Goal: Task Accomplishment & Management: Manage account settings

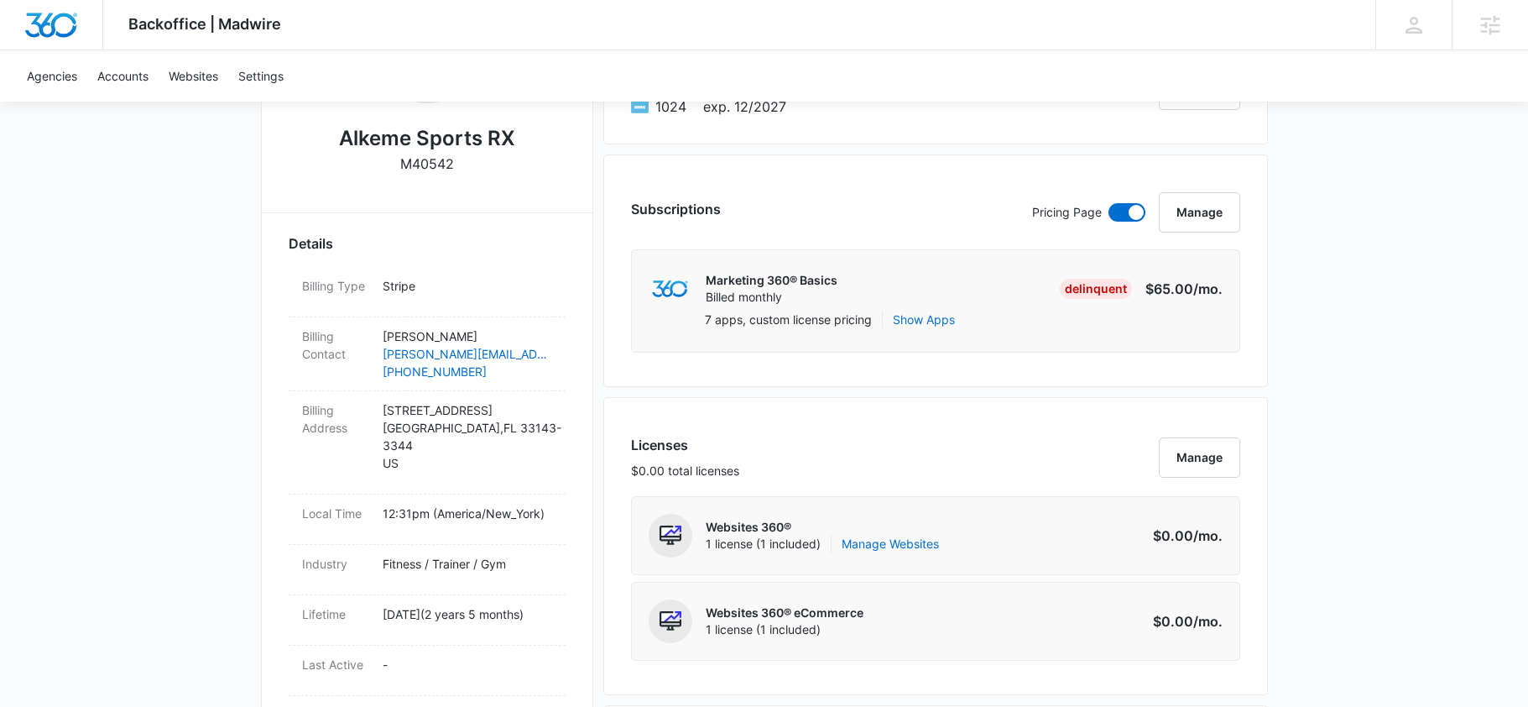
scroll to position [371, 0]
drag, startPoint x: 492, startPoint y: 380, endPoint x: 300, endPoint y: 375, distance: 191.4
drag, startPoint x: 279, startPoint y: 378, endPoint x: 489, endPoint y: 383, distance: 210.7
click at [489, 383] on div "Alkeme Sports RX M40542 Details Billing Type Stripe Billing Contact Natalie Tab…" at bounding box center [427, 647] width 332 height 1363
copy div "Natalie Tabbah n.tabbah@alkemesportsrx.com (646) 830-3004"
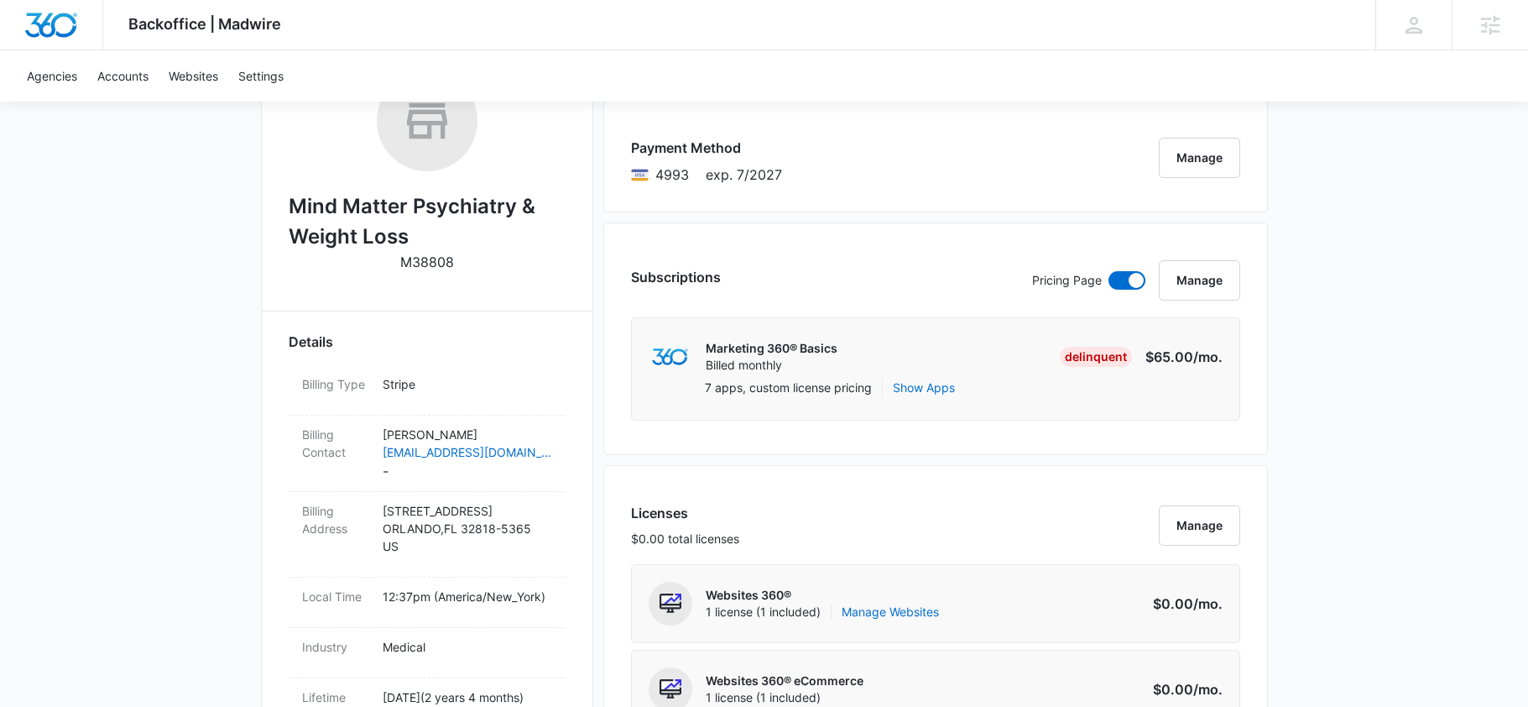
scroll to position [306, 0]
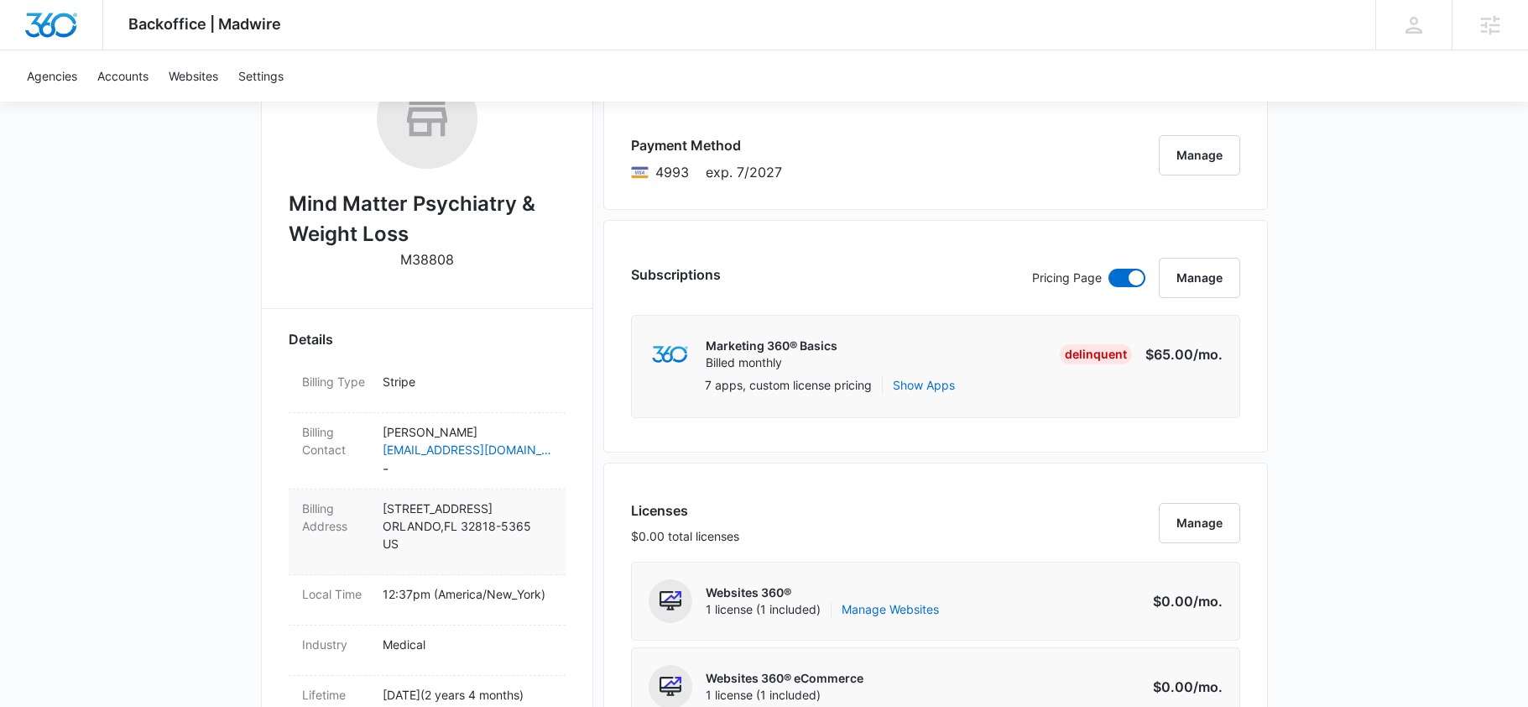
click at [436, 545] on p "6826 NAWADAHA BLVD ORLANDO , FL 32818-5365 US" at bounding box center [467, 525] width 169 height 53
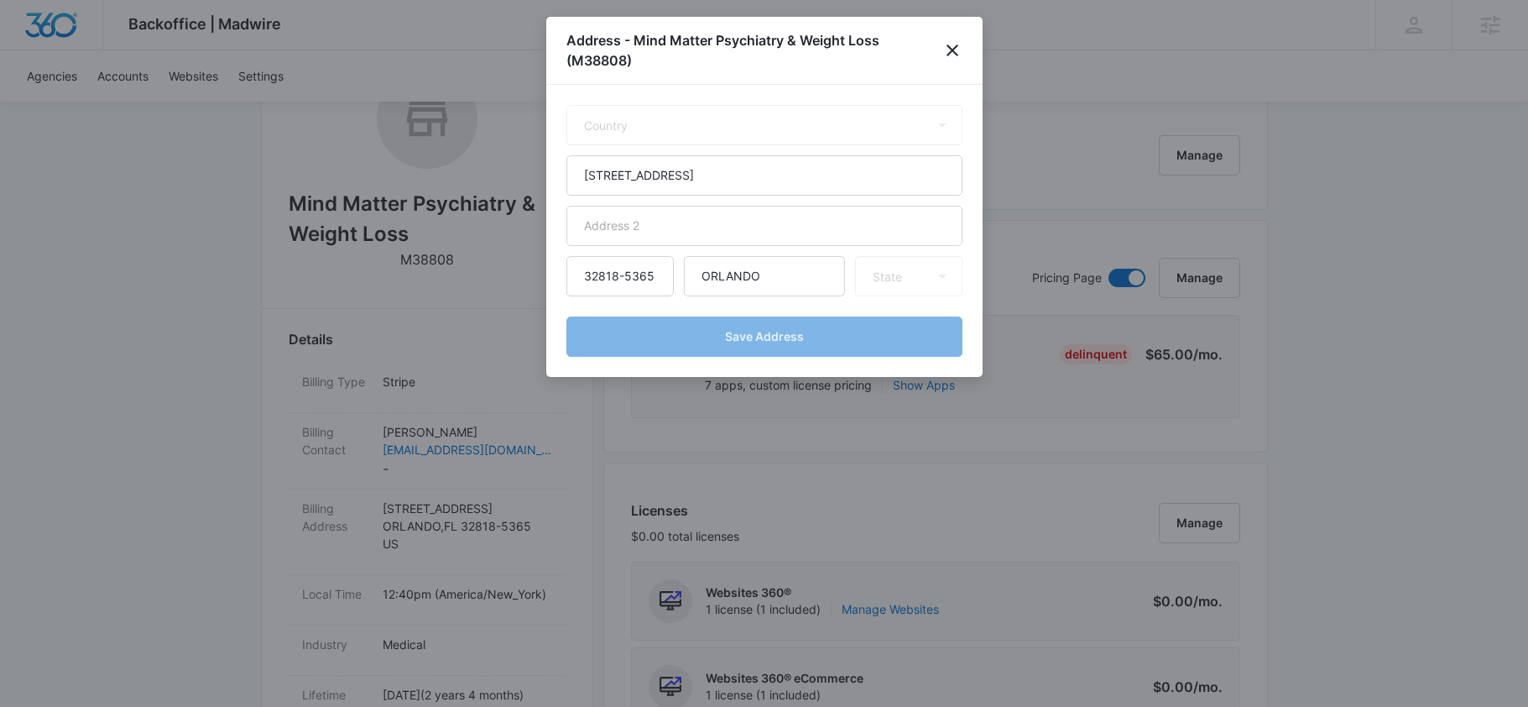
select select "US"
select select "FL"
click at [952, 52] on icon "close" at bounding box center [952, 50] width 20 height 20
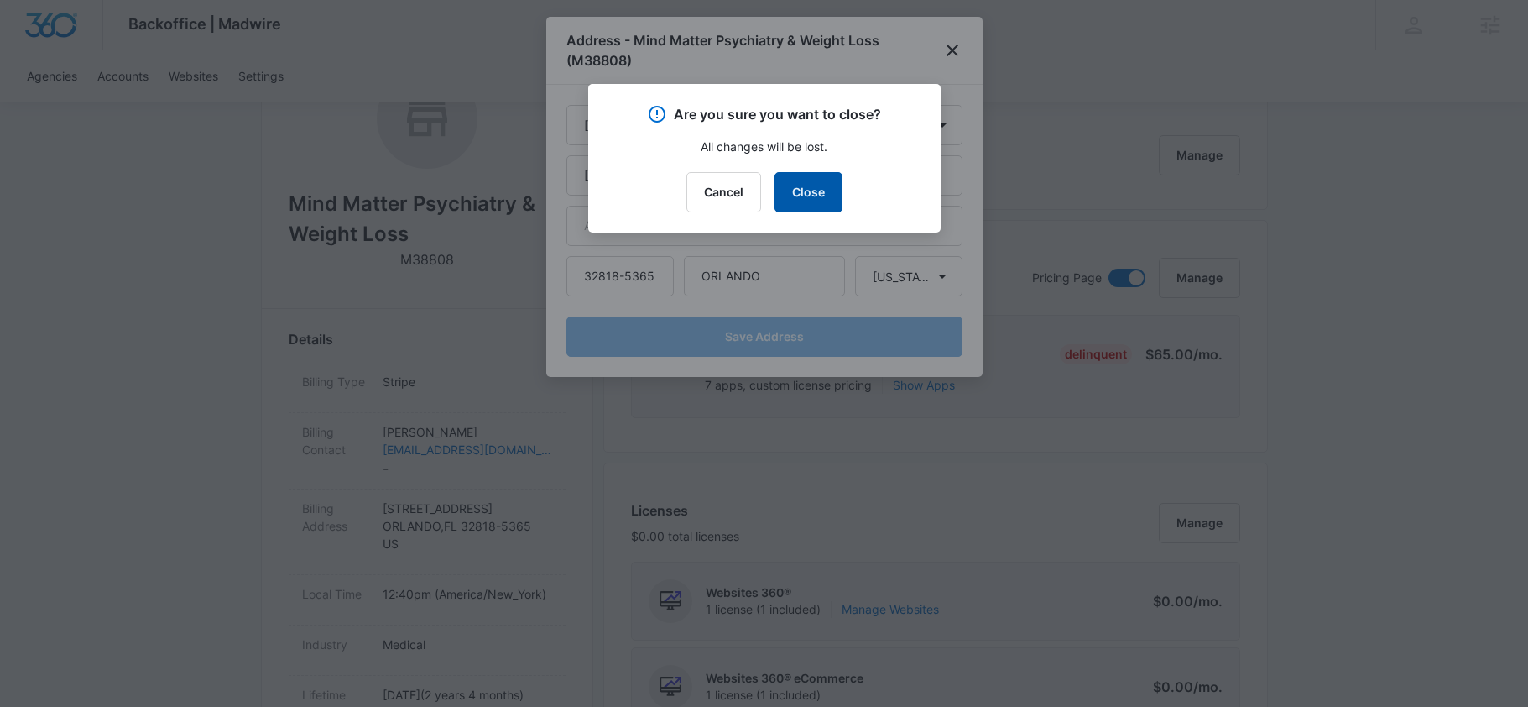
click at [811, 180] on button "Close" at bounding box center [808, 192] width 68 height 40
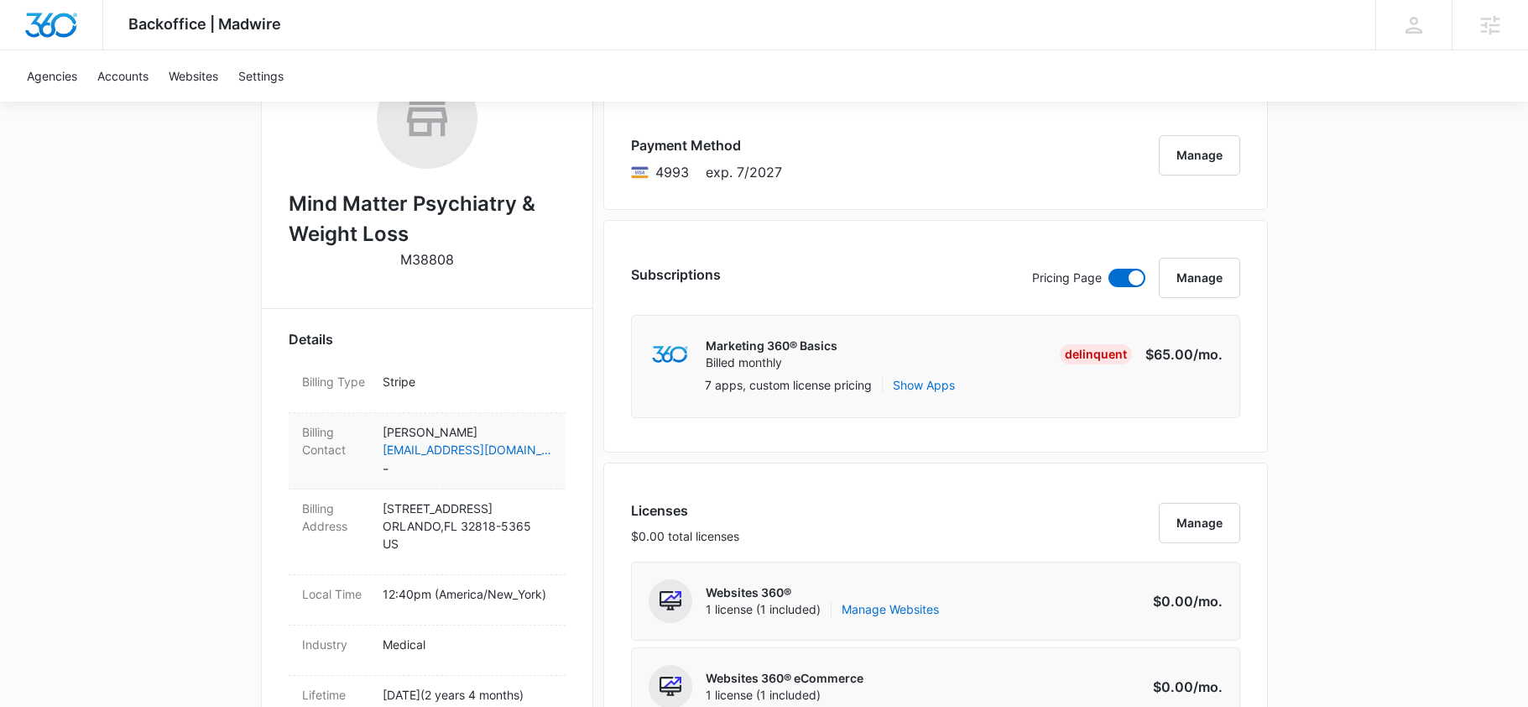
click at [524, 472] on dd "Tamara Russell Caringnp1@outlook.com -" at bounding box center [467, 450] width 169 height 55
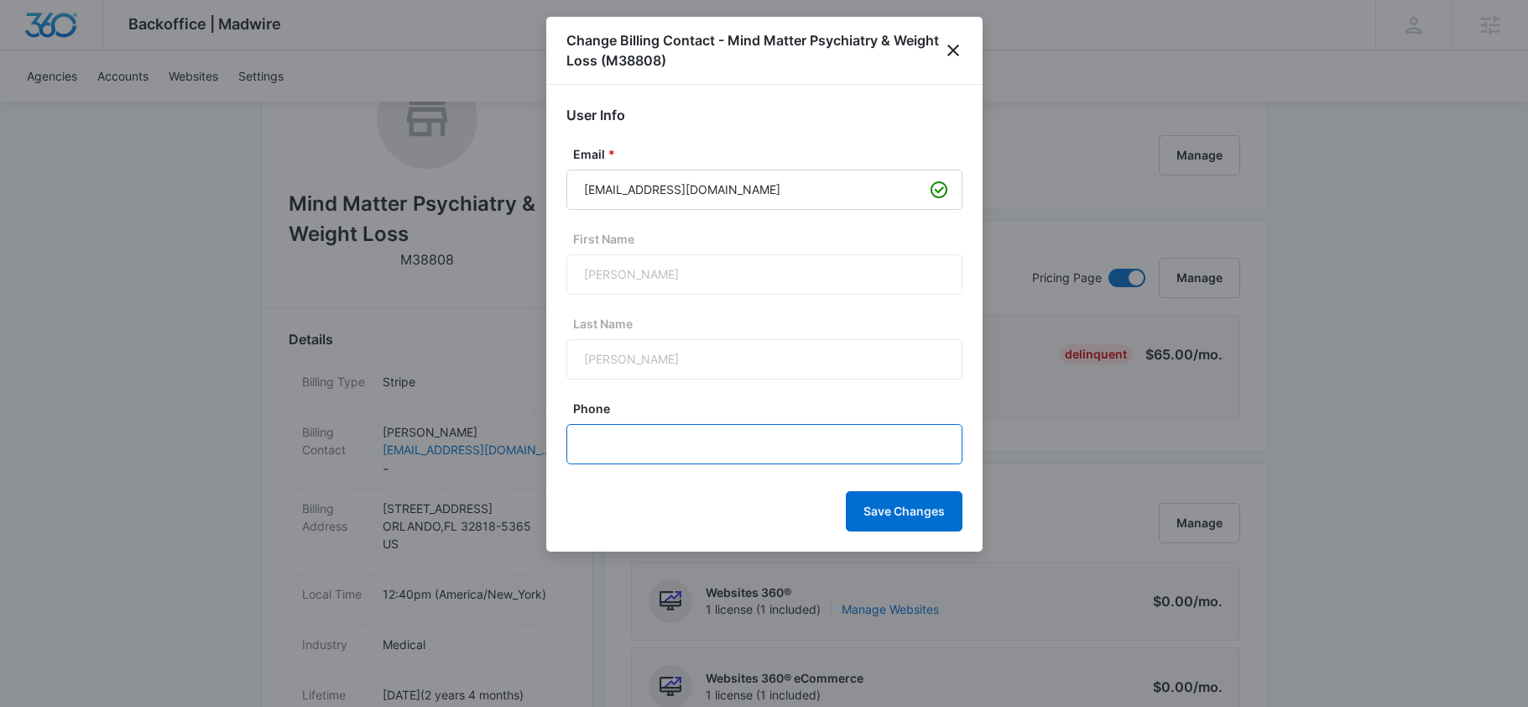
click at [615, 435] on input "Phone" at bounding box center [764, 444] width 396 height 40
type input "(407) 864-0876"
click at [906, 513] on button "Save Changes" at bounding box center [904, 511] width 117 height 40
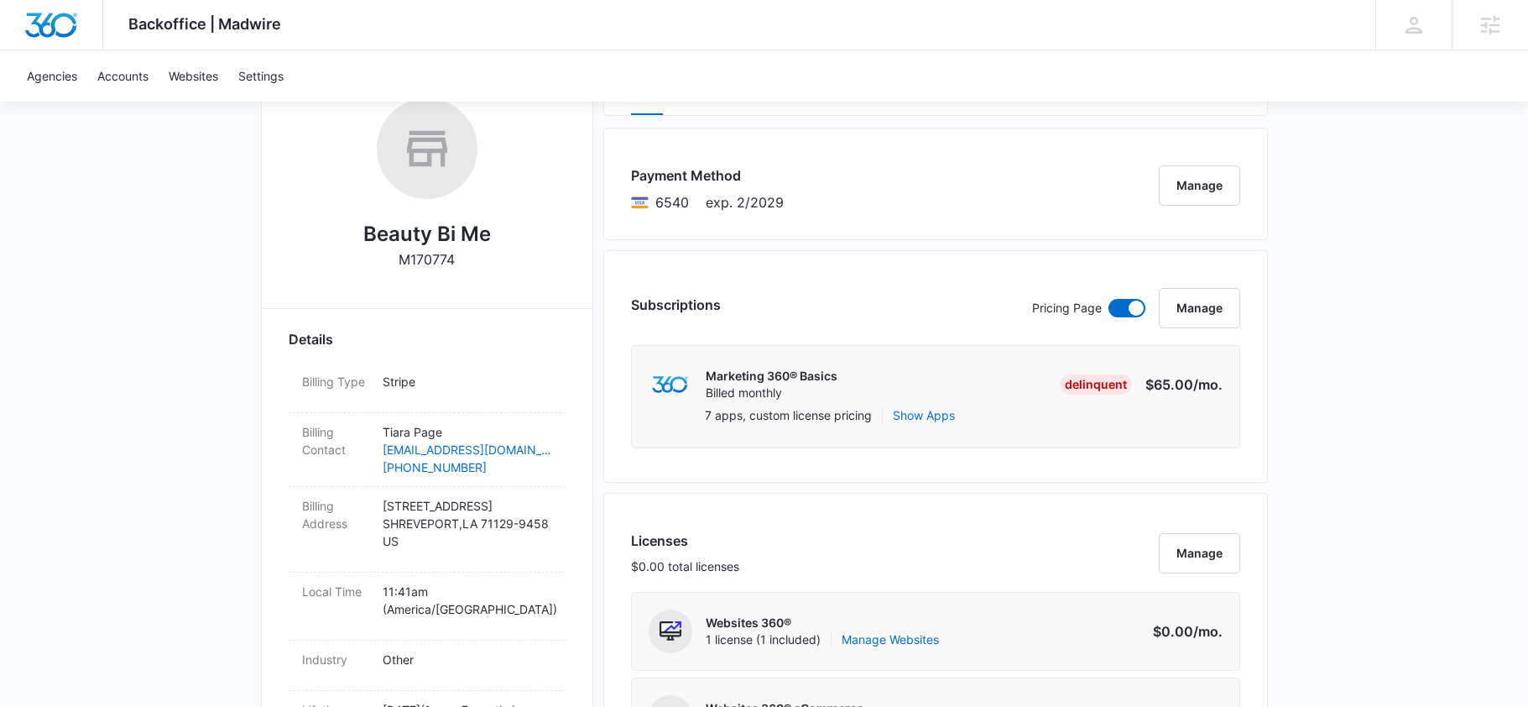
scroll to position [544, 0]
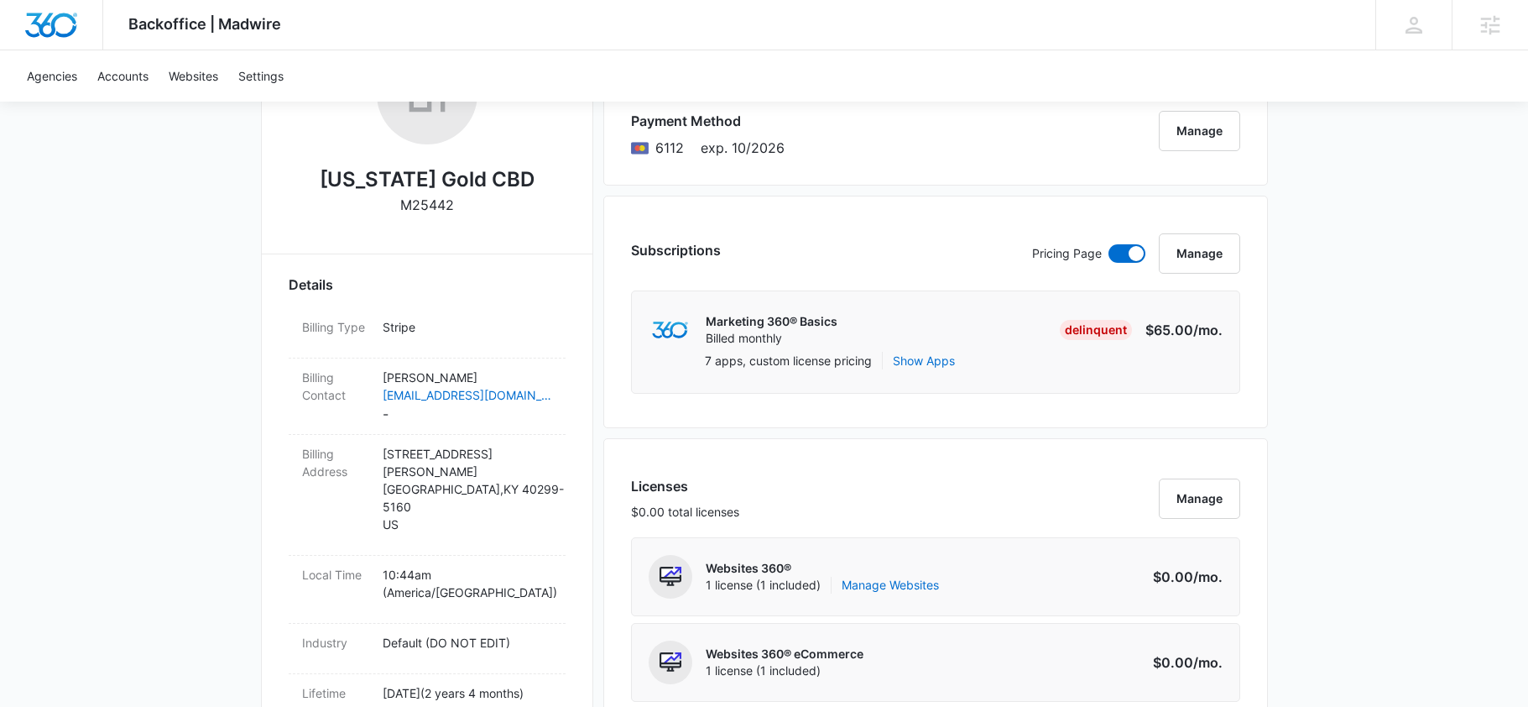
scroll to position [330, 0]
click at [493, 424] on dd "Kelly Salmon Kellyannsalmon@aol.com -" at bounding box center [467, 396] width 169 height 55
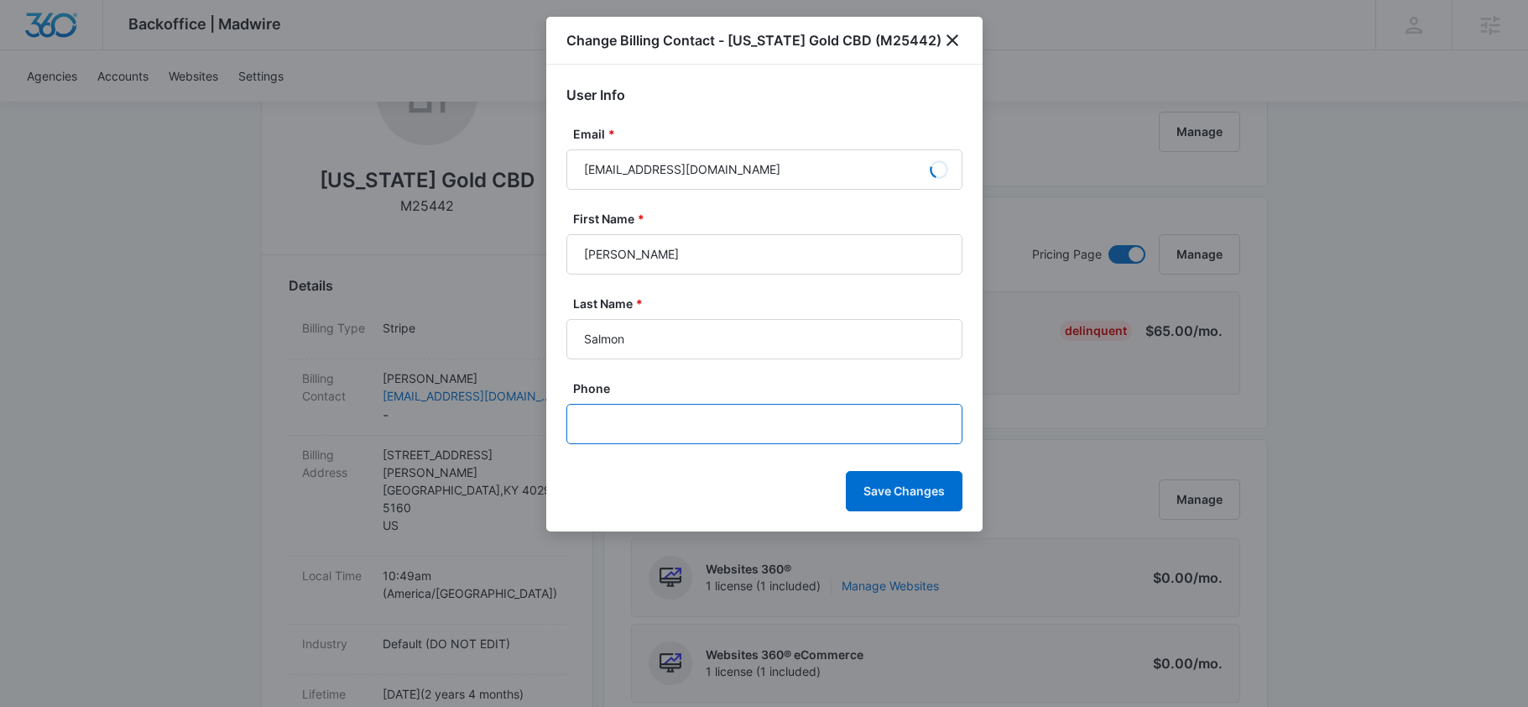
click at [670, 416] on input "Phone" at bounding box center [764, 424] width 396 height 40
paste input "(502) 817-4945"
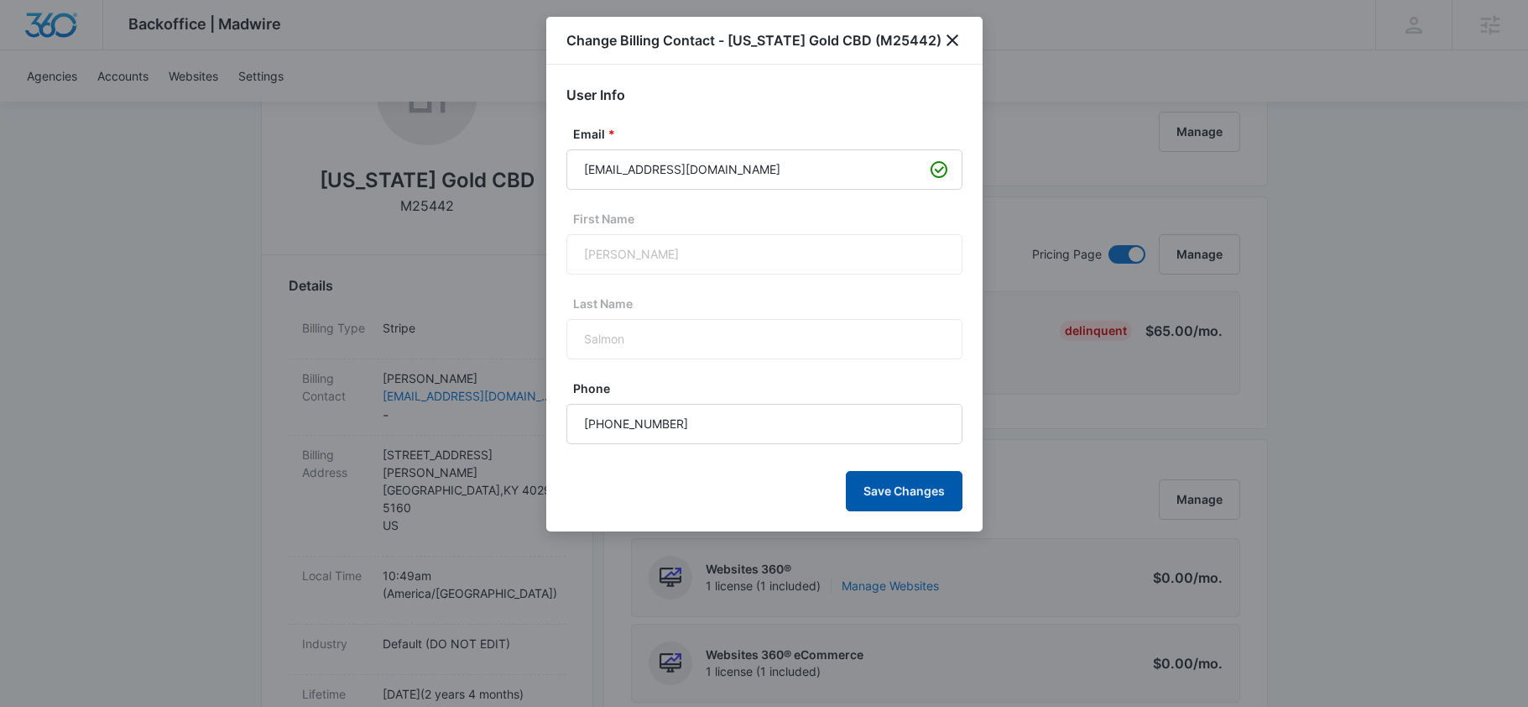
click at [892, 482] on button "Save Changes" at bounding box center [904, 491] width 117 height 40
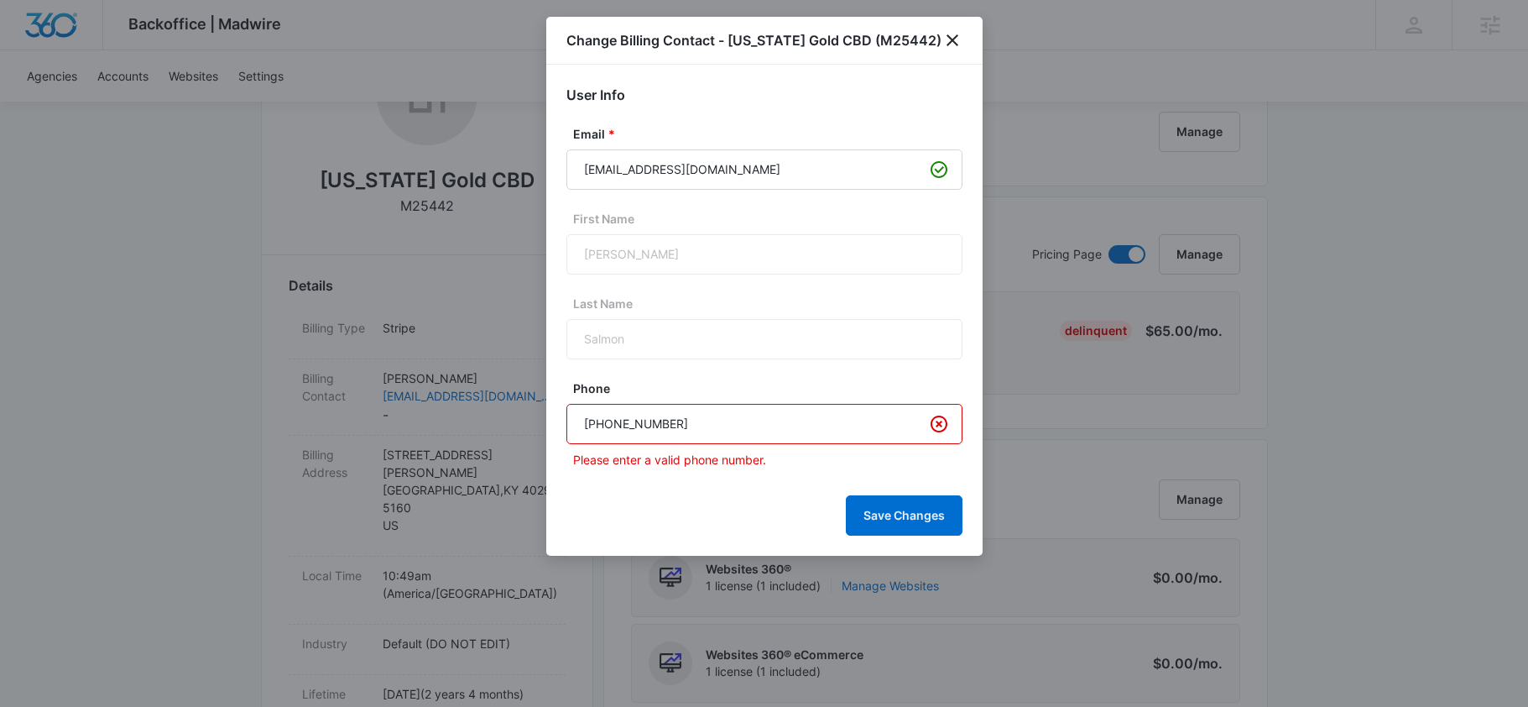
click at [576, 423] on input "(502) 817-4945" at bounding box center [764, 424] width 396 height 40
click at [725, 421] on input "(502) 817-4945" at bounding box center [764, 424] width 396 height 40
click at [614, 424] on input "(502) 817-4945" at bounding box center [764, 424] width 396 height 40
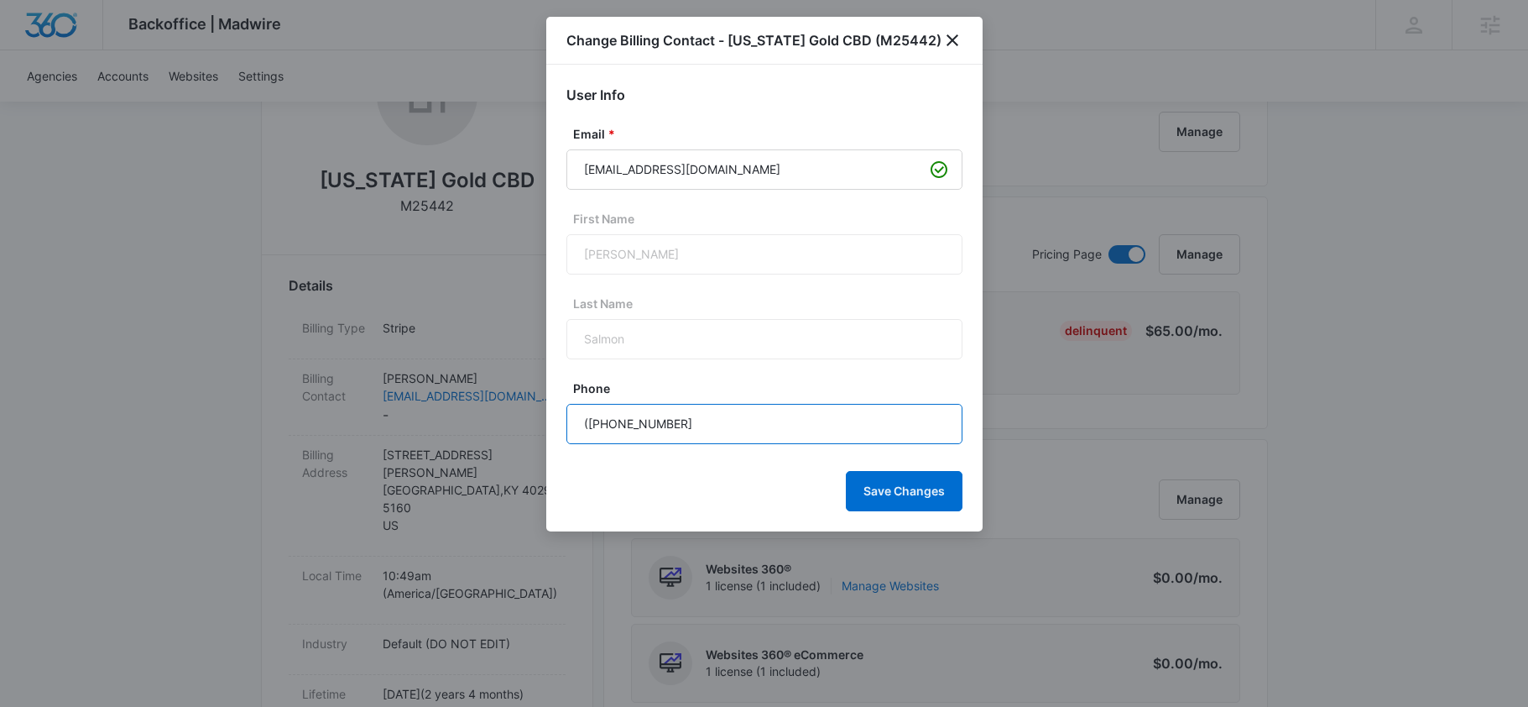
click at [588, 422] on input "(502 817-4945" at bounding box center [764, 424] width 396 height 40
click at [608, 425] on input "502 817-4945" at bounding box center [764, 424] width 396 height 40
type input "(502) 817-4945"
click at [905, 494] on button "Save Changes" at bounding box center [904, 491] width 117 height 40
